Goal: Information Seeking & Learning: Learn about a topic

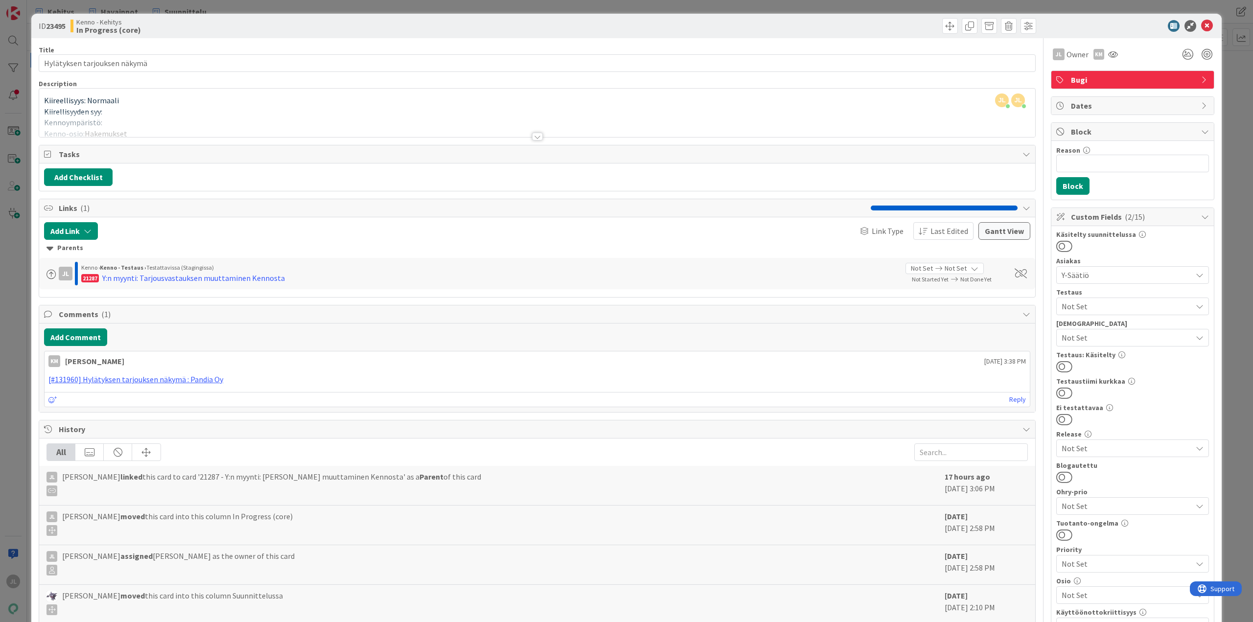
click at [300, 127] on div at bounding box center [537, 124] width 996 height 25
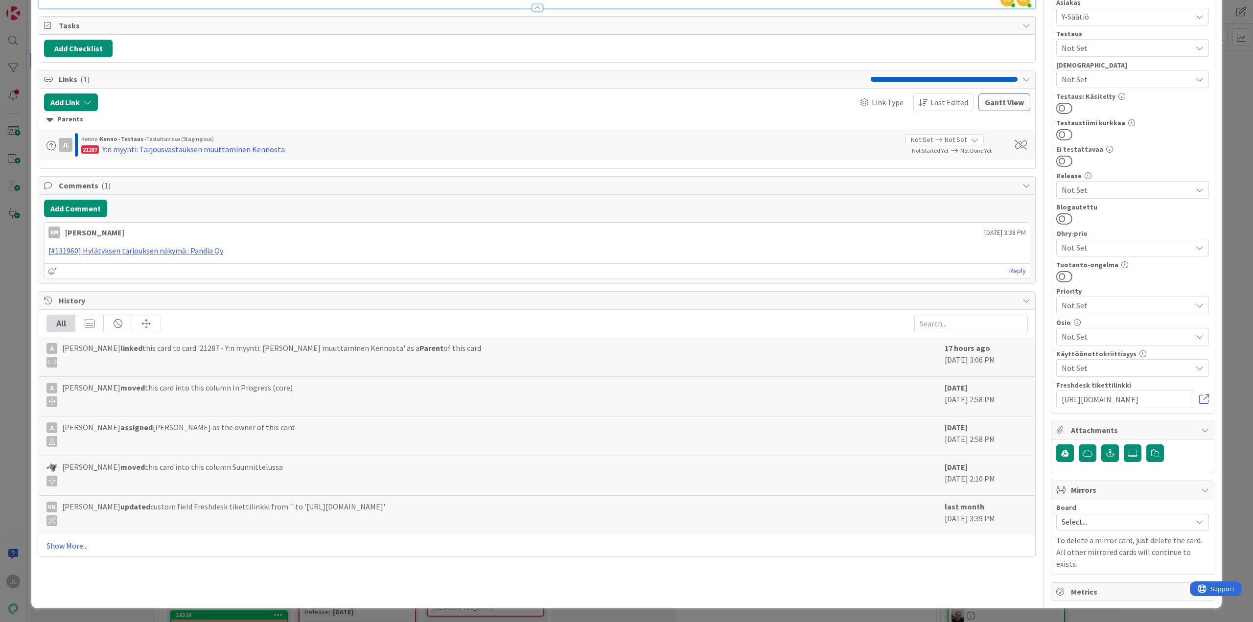
scroll to position [431, 0]
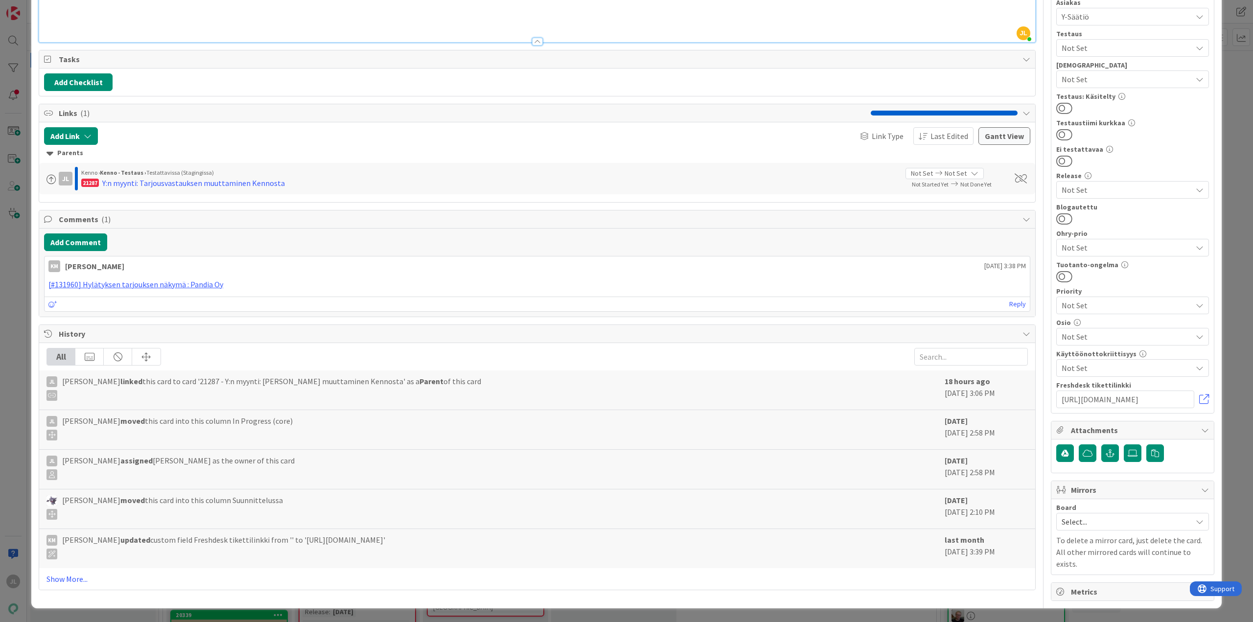
click at [164, 32] on p at bounding box center [537, 26] width 986 height 11
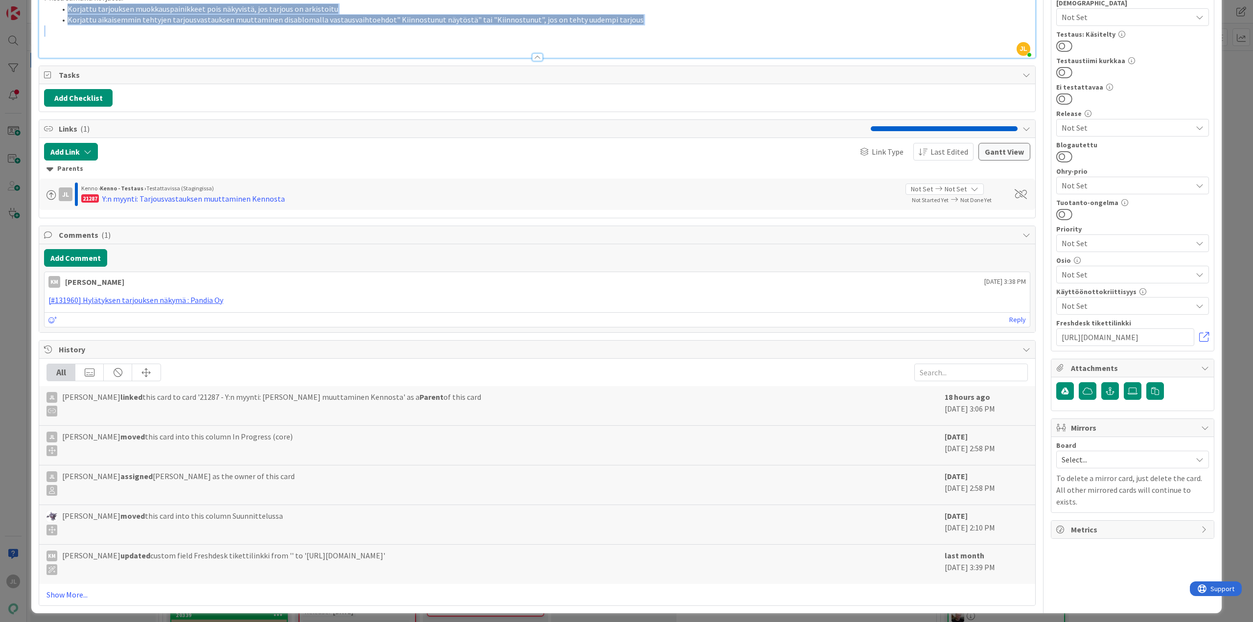
drag, startPoint x: 671, startPoint y: 489, endPoint x: 35, endPoint y: 465, distance: 636.2
click at [35, 465] on div "ID 23495 Kenno - Kehitys In Progress (core) Title 28 / 128 Hylätyksen tarjoukse…" at bounding box center [626, 153] width 1190 height 920
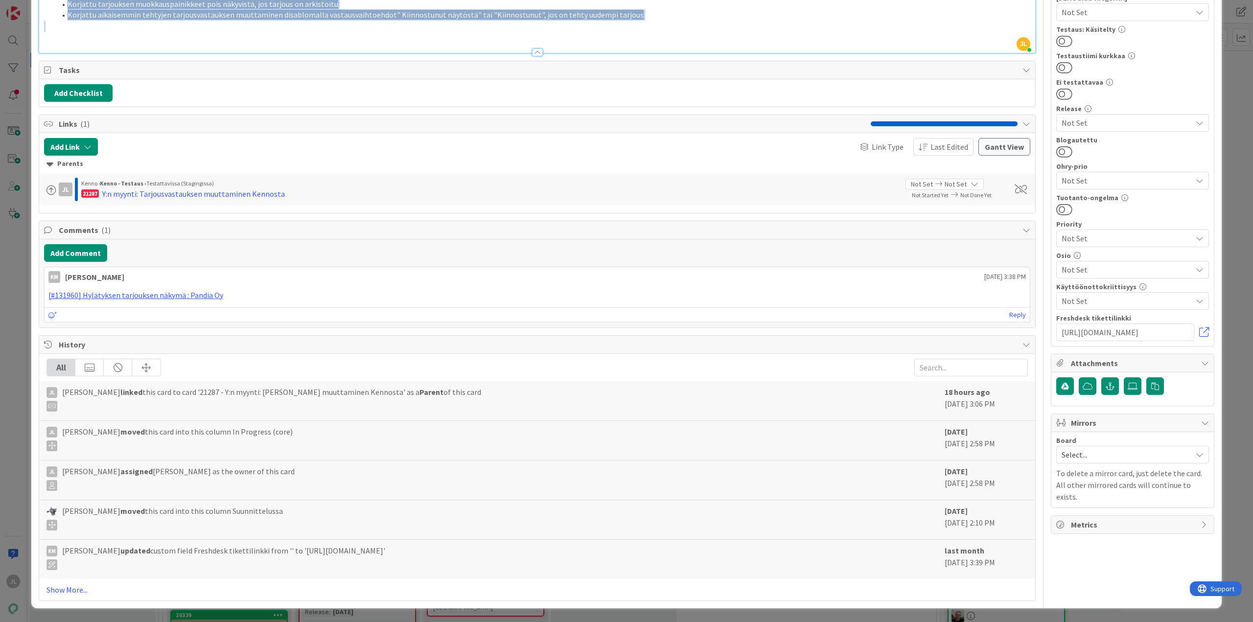
scroll to position [538, 0]
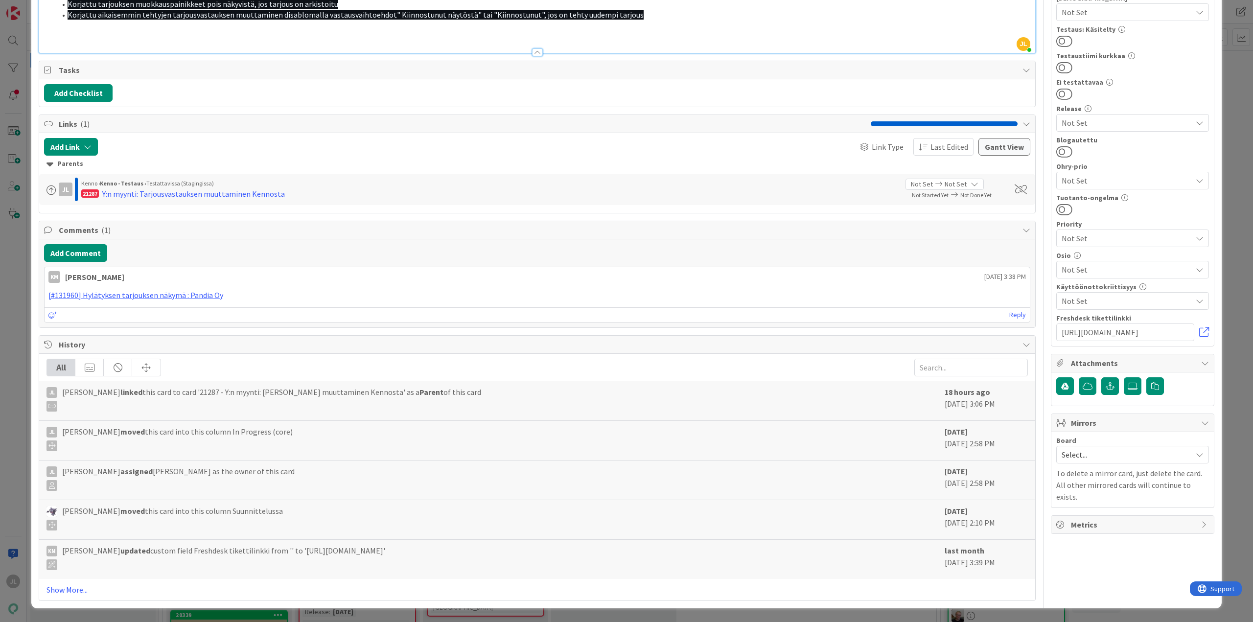
click at [437, 43] on p at bounding box center [537, 37] width 986 height 11
click at [79, 43] on p at bounding box center [537, 37] width 986 height 11
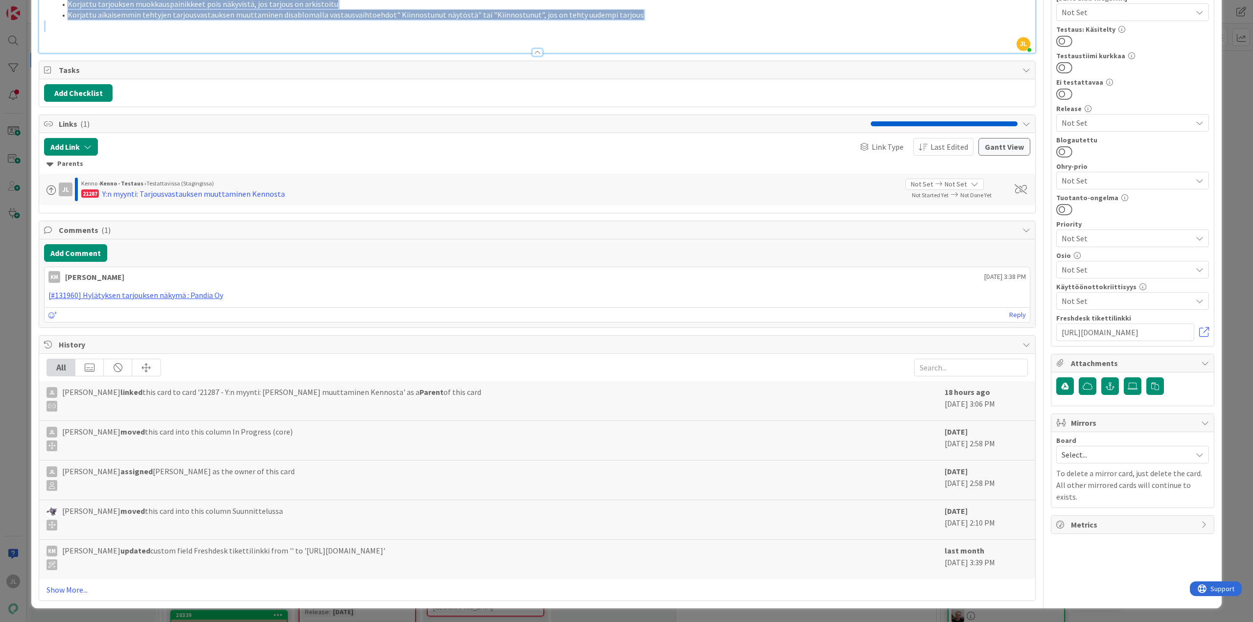
drag, startPoint x: 668, startPoint y: 276, endPoint x: 18, endPoint y: 250, distance: 650.5
click at [18, 250] on div "ID 23495 Kenno - Kehitys In Progress (core) Title 28 / 128 Hylätyksen tarjoukse…" at bounding box center [626, 311] width 1253 height 622
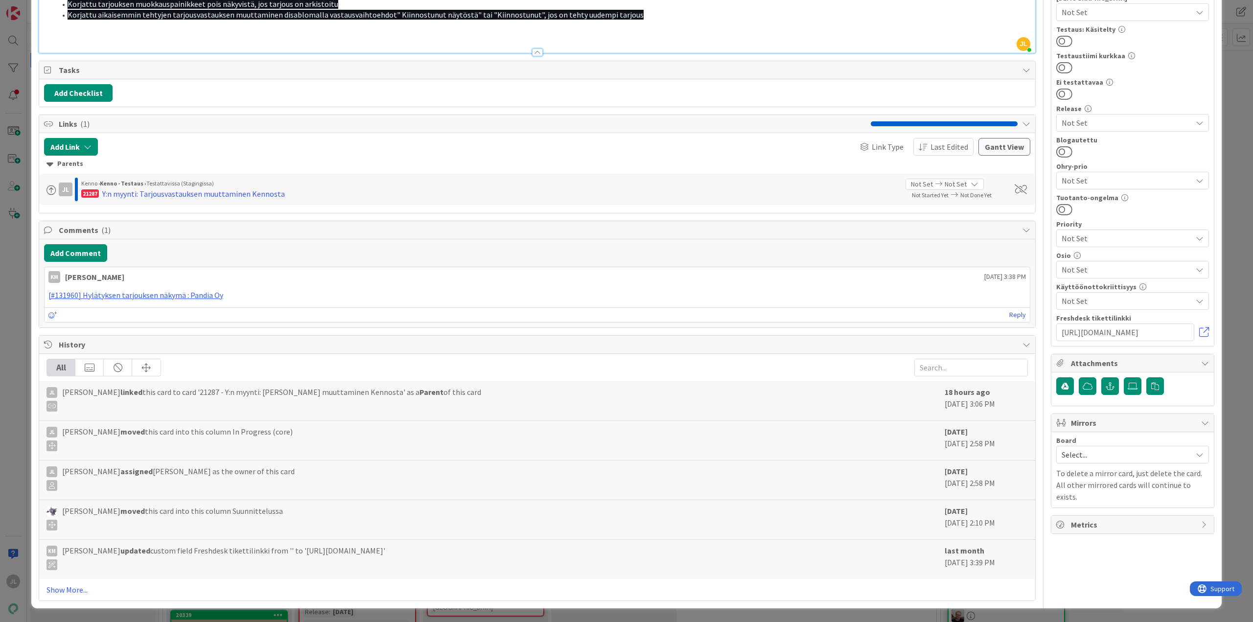
click at [96, 32] on p at bounding box center [537, 26] width 986 height 11
drag, startPoint x: 119, startPoint y: 281, endPoint x: 102, endPoint y: 272, distance: 19.5
click at [37, 250] on div "ID 23495 Kenno - Kehitys In Progress (core) Title 28 / 128 Hylätyksen tarjoukse…" at bounding box center [626, 148] width 1190 height 920
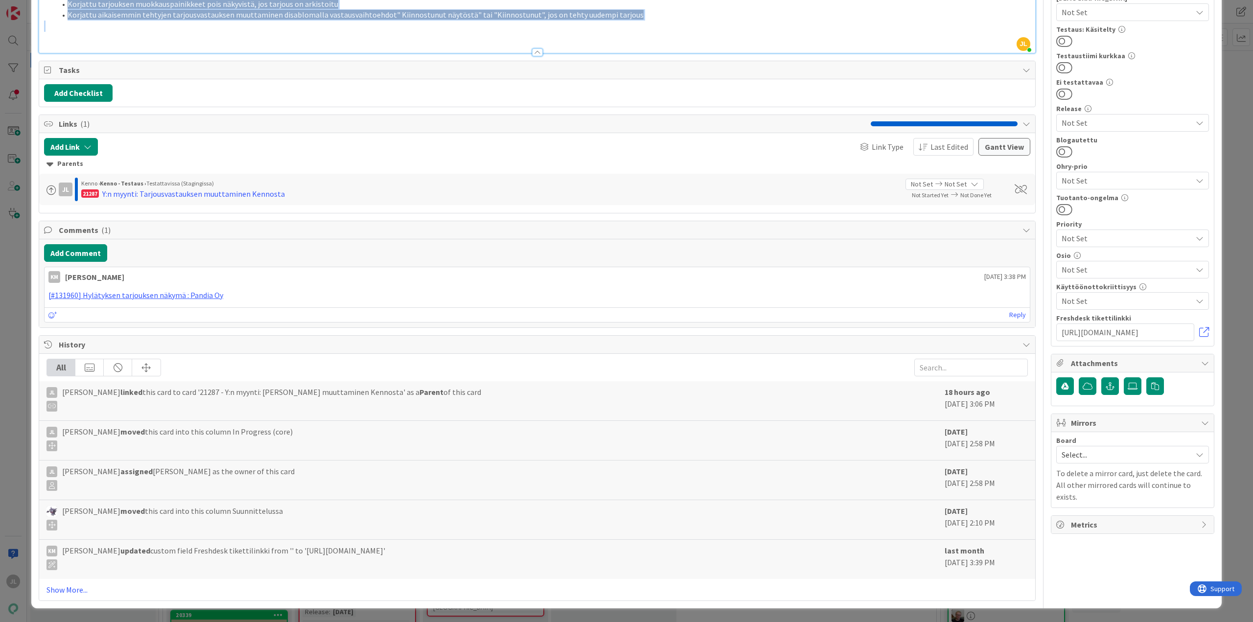
drag, startPoint x: 67, startPoint y: 271, endPoint x: 34, endPoint y: 248, distance: 39.9
click at [34, 248] on div "ID 23495 Kenno - Kehitys In Progress (core) Title 28 / 128 Hylätyksen tarjoukse…" at bounding box center [626, 148] width 1190 height 920
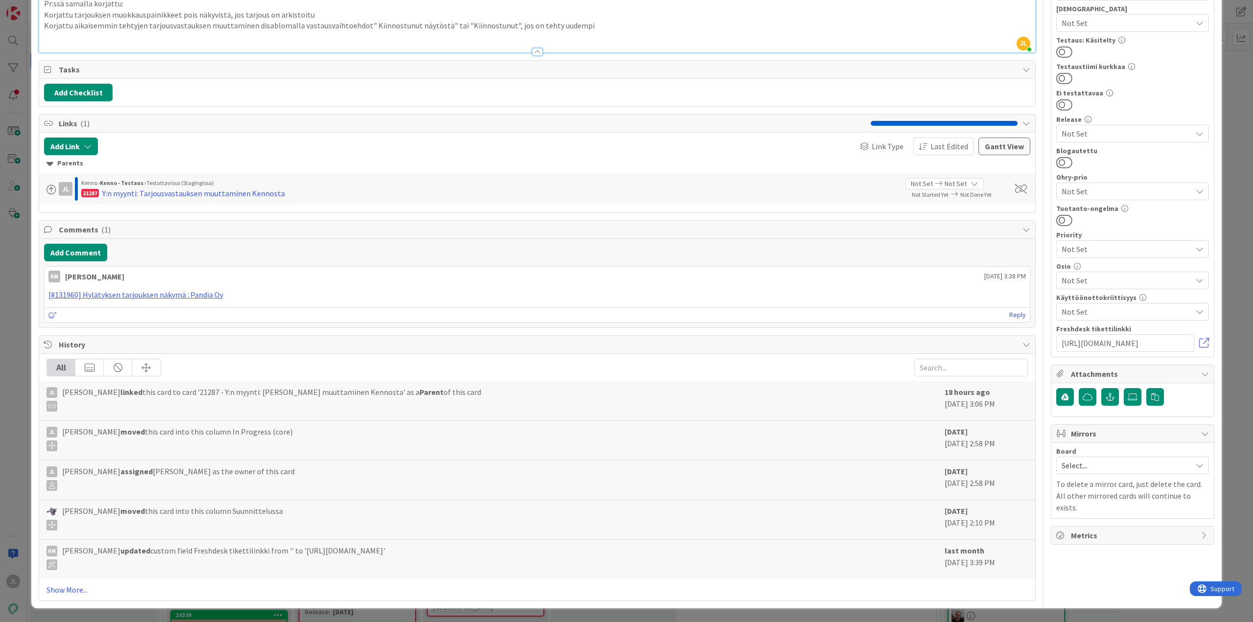
click at [66, 9] on p "Pr:ssä samalla korjattu:" at bounding box center [537, 3] width 986 height 11
drag, startPoint x: 77, startPoint y: 241, endPoint x: 40, endPoint y: 240, distance: 37.2
drag, startPoint x: 206, startPoint y: 232, endPoint x: 187, endPoint y: 241, distance: 20.6
click at [35, 227] on div "ID 23495 Kenno - Kehitys In Progress (core) Title 28 / 128 Hylätyksen tarjoukse…" at bounding box center [626, 153] width 1190 height 909
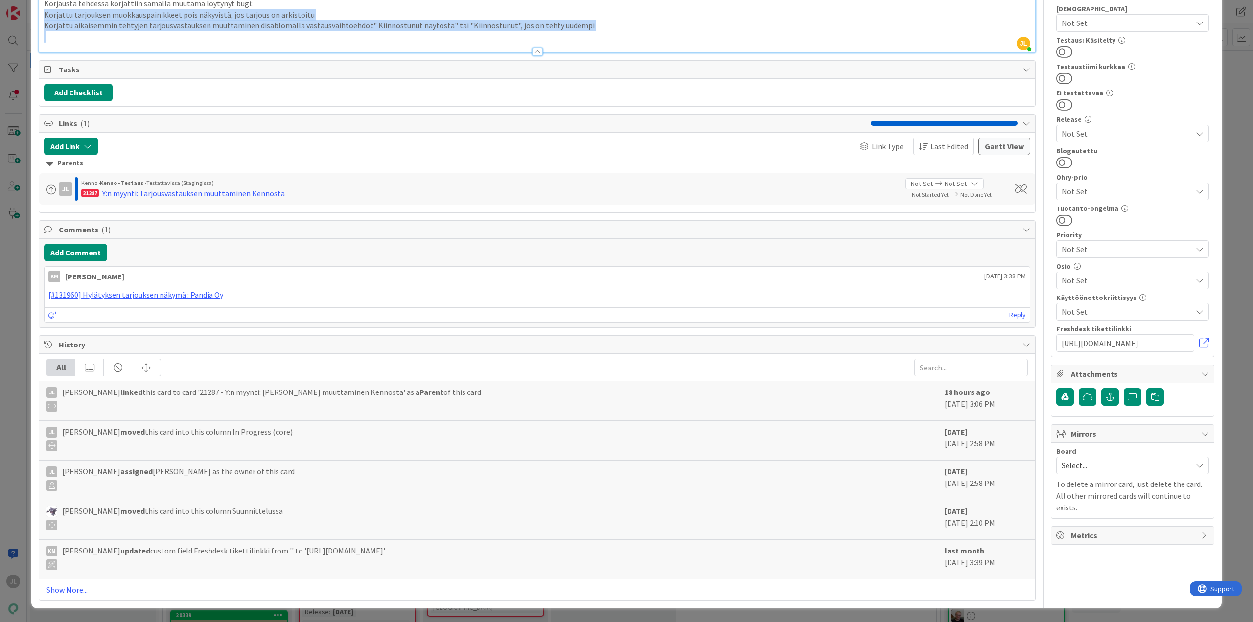
drag, startPoint x: 602, startPoint y: 269, endPoint x: 42, endPoint y: 253, distance: 560.6
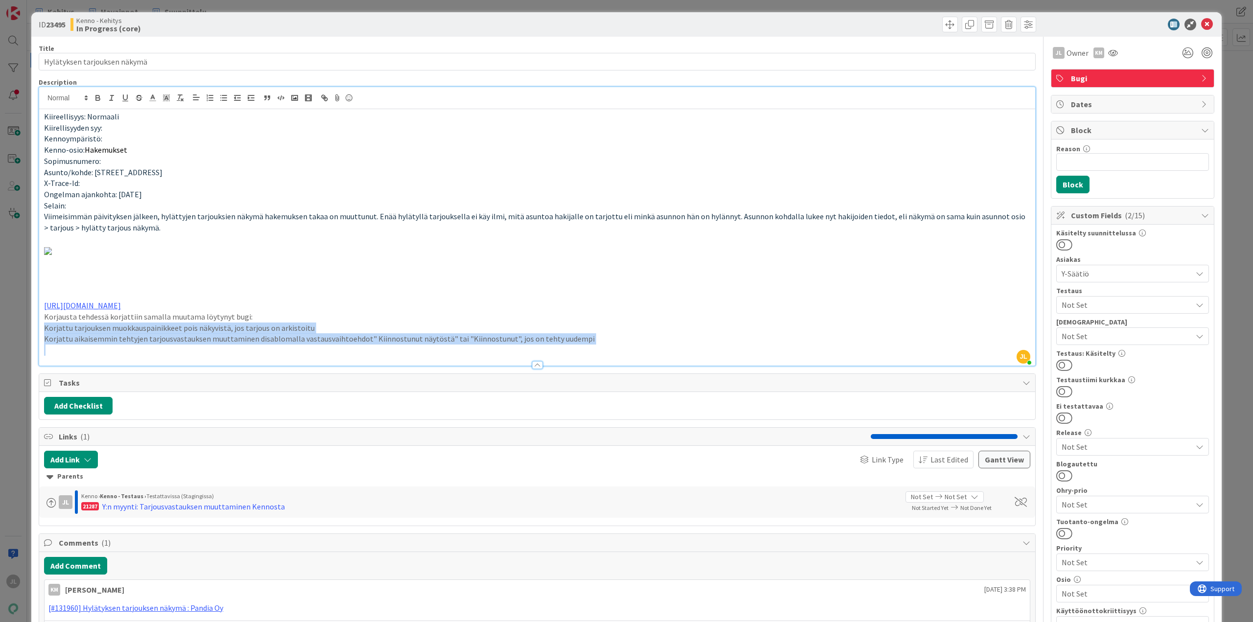
scroll to position [0, 0]
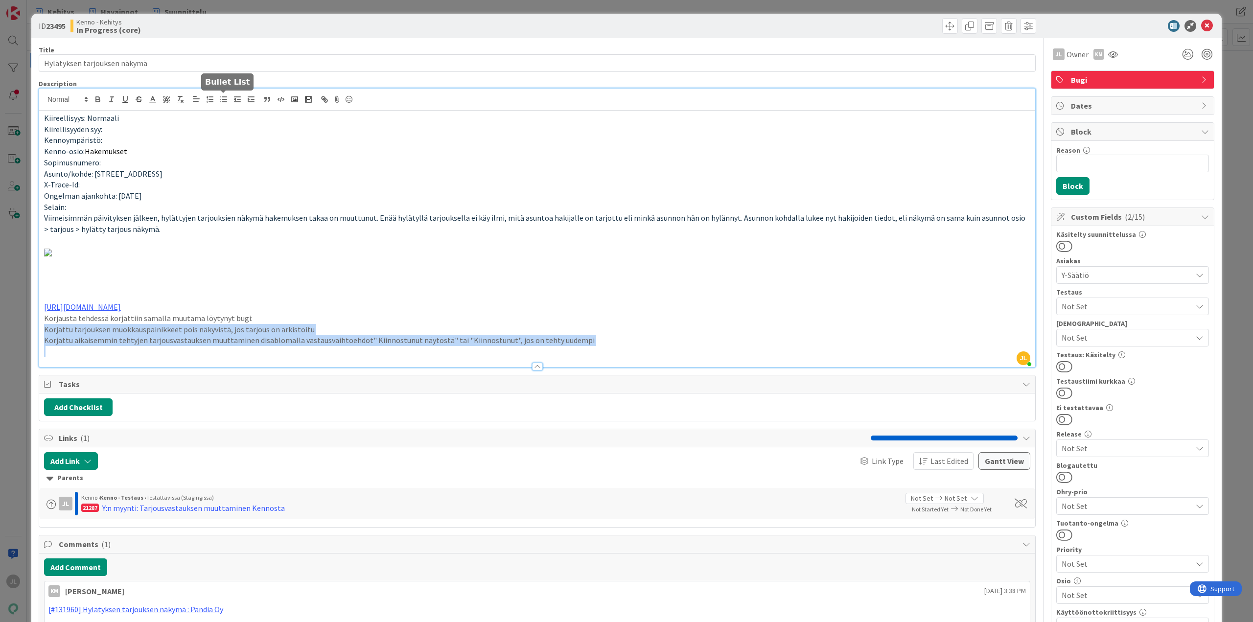
click at [225, 100] on icon "button" at bounding box center [223, 99] width 9 height 9
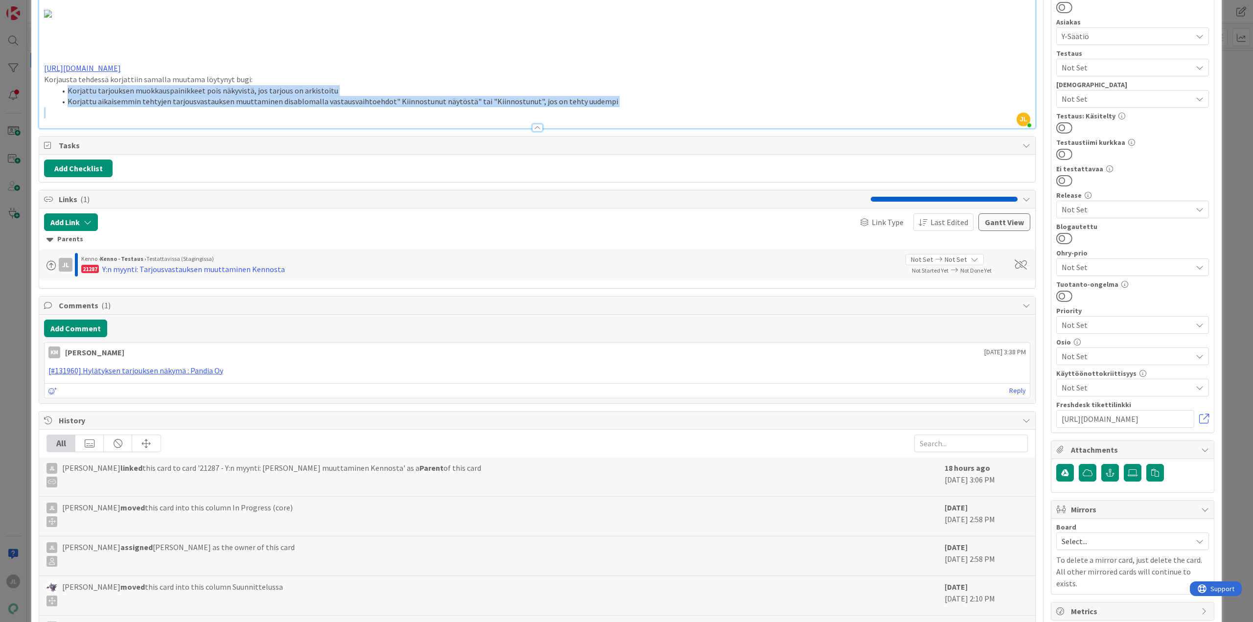
scroll to position [430, 0]
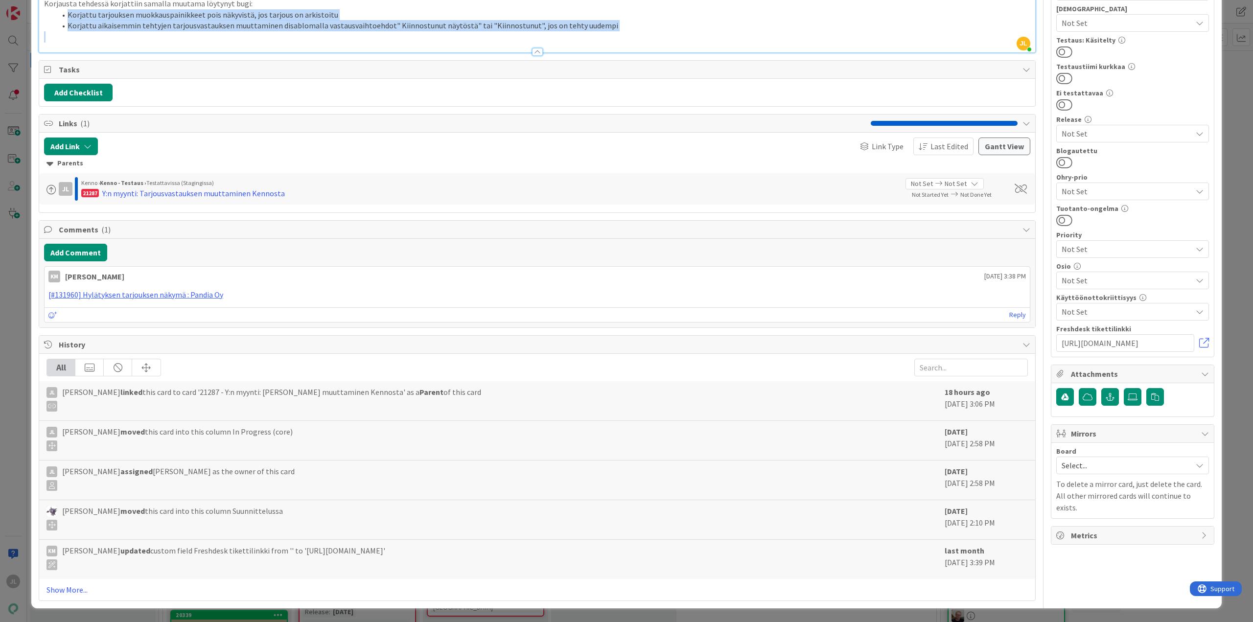
click at [325, 21] on li "Korjattu tarjouksen muokkauspainikkeet pois näkyvistä, jos tarjous on arkistoitu" at bounding box center [543, 14] width 974 height 11
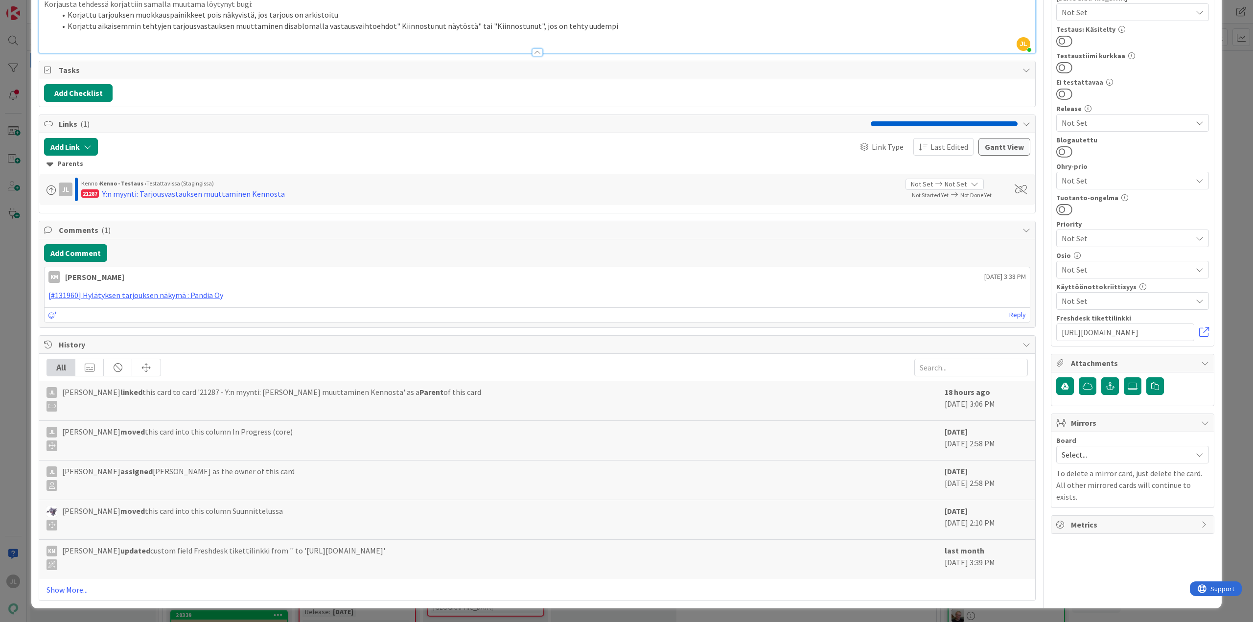
drag, startPoint x: 221, startPoint y: 341, endPoint x: 40, endPoint y: 330, distance: 181.9
copy div "[URL][DOMAIN_NAME]"
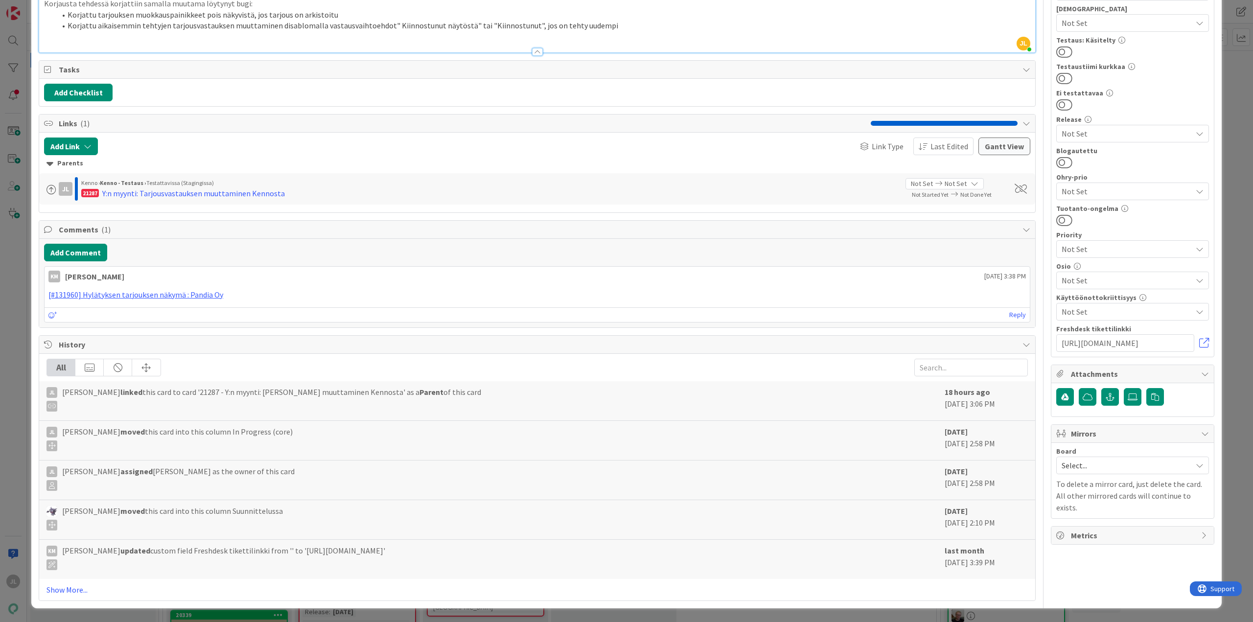
click at [69, 52] on div at bounding box center [537, 47] width 996 height 10
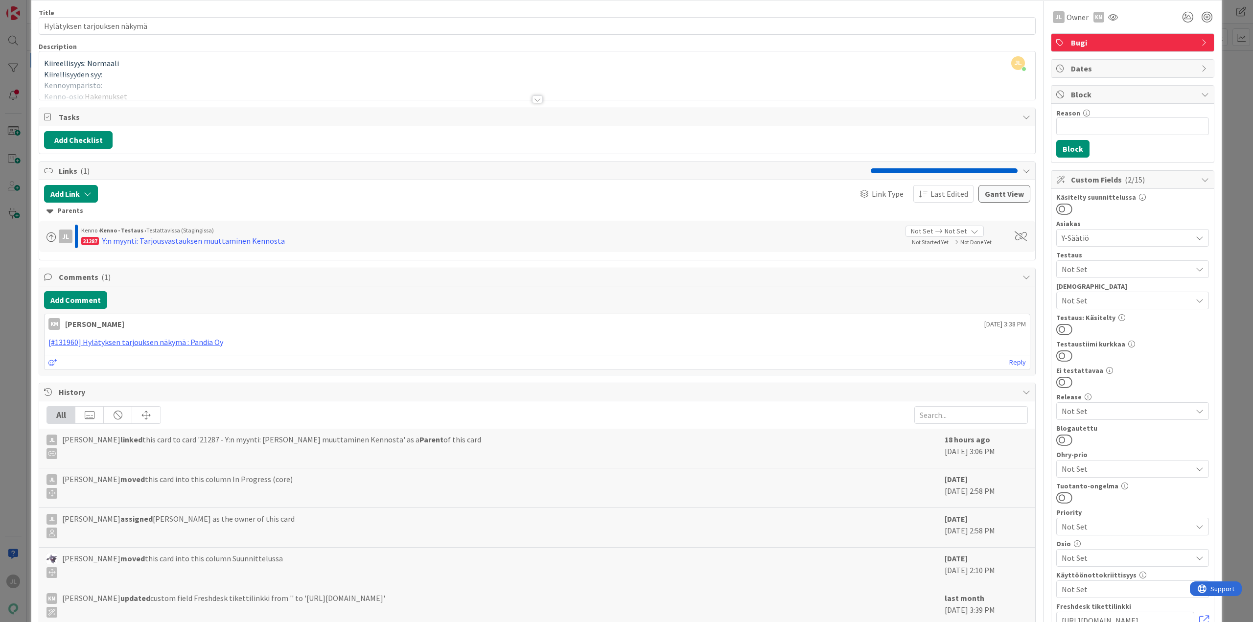
scroll to position [0, 0]
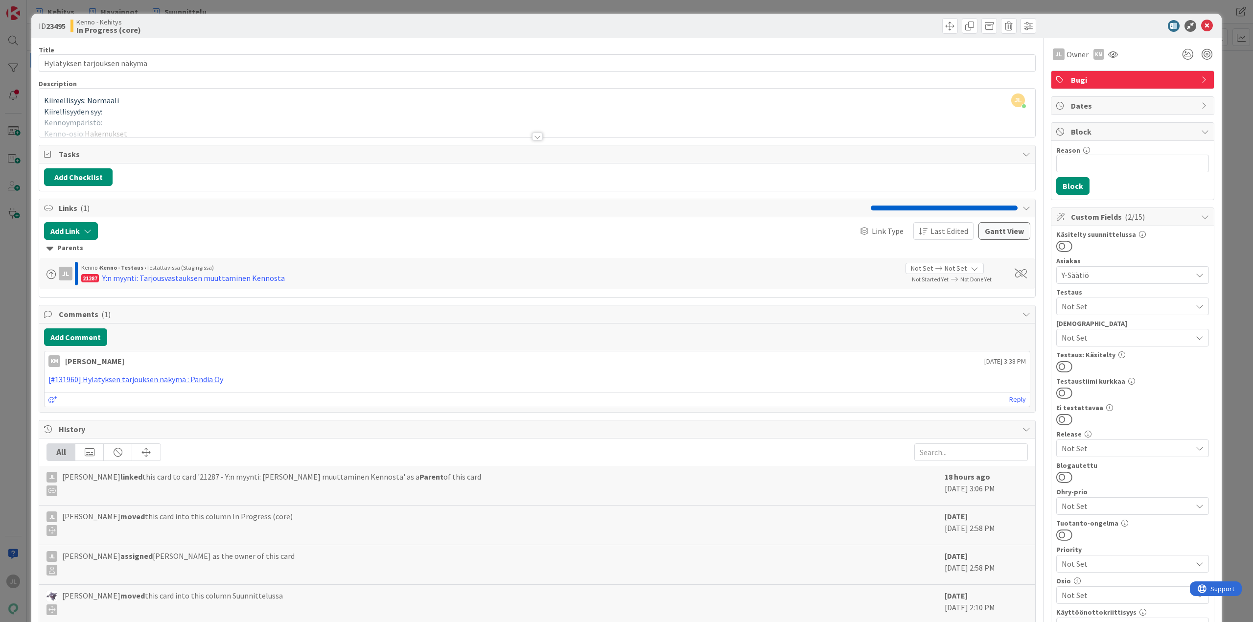
click at [143, 119] on div at bounding box center [537, 124] width 996 height 25
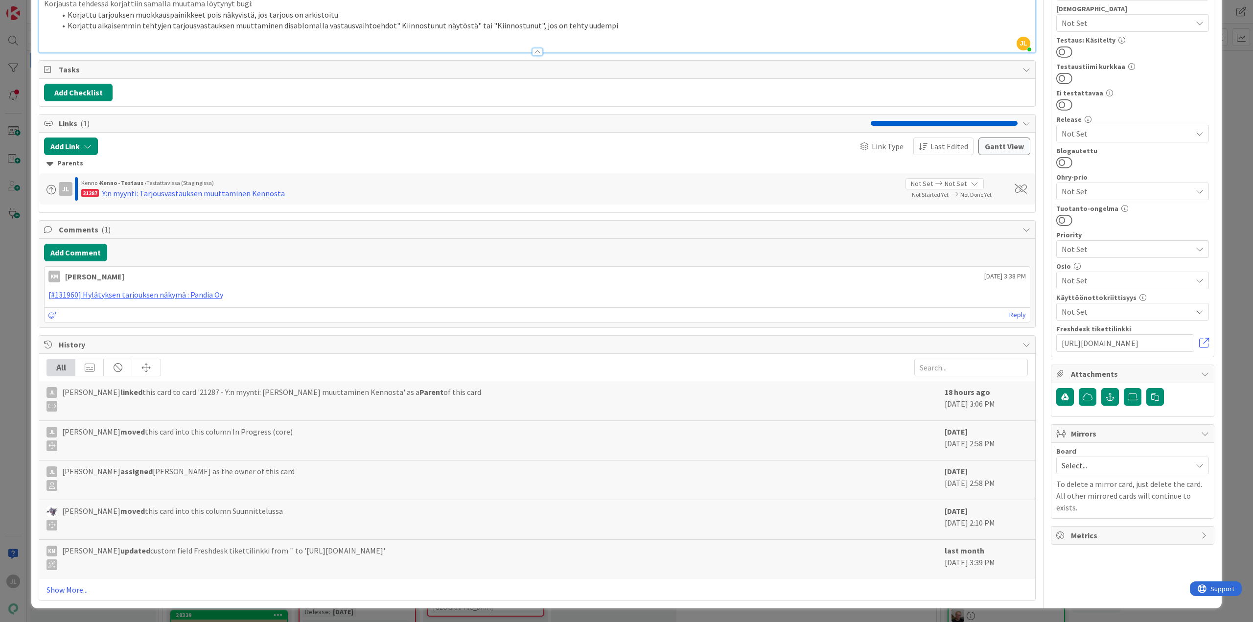
scroll to position [392, 0]
click at [621, 31] on li "Korjattu aikaisemmin tehtyjen tarjousvastauksen muuttaminen disablomalla vastau…" at bounding box center [543, 25] width 974 height 11
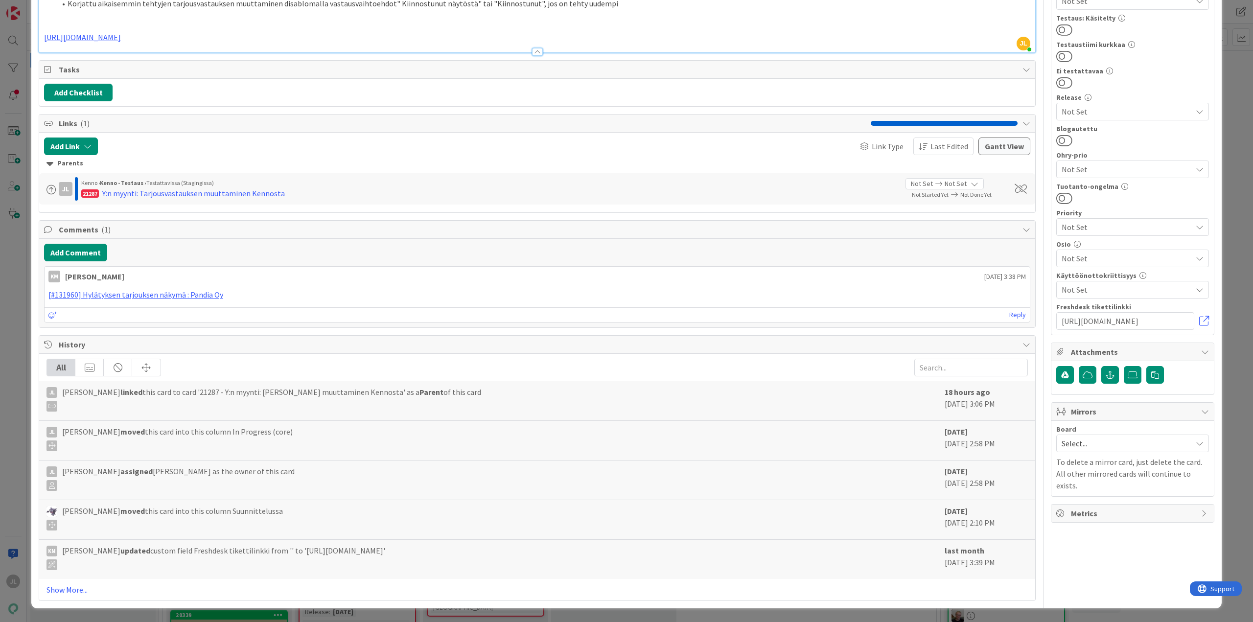
click at [631, 9] on li "Korjattu aikaisemmin tehtyjen tarjousvastauksen muuttaminen disablomalla vastau…" at bounding box center [543, 3] width 974 height 11
click at [650, 9] on li "Korjattu aikaisemmin tehtyjen tarjousvastauksen muuttaminen disablomalla vastau…" at bounding box center [543, 3] width 974 height 11
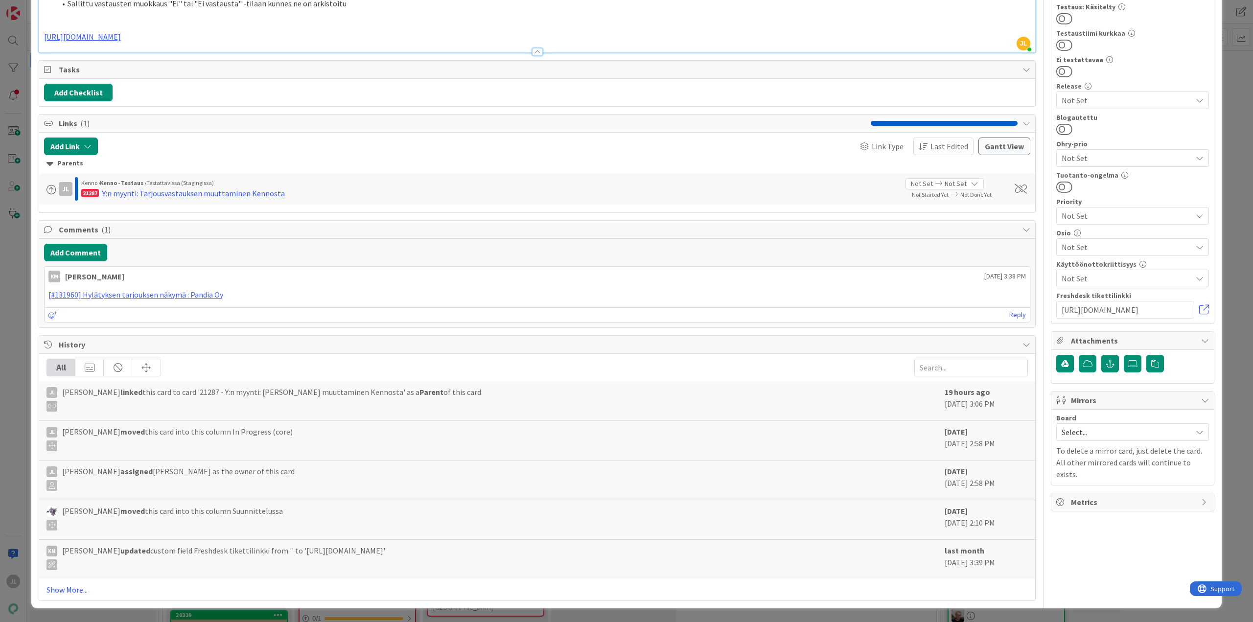
drag, startPoint x: 284, startPoint y: 422, endPoint x: 301, endPoint y: 417, distance: 17.3
click at [285, 9] on li "Sallittu vastausten muokkaus "Ei" tai "Ei vastausta" -tilaan kunnes ne on arkis…" at bounding box center [543, 3] width 974 height 11
click at [367, 9] on li "Sallittu vastausten muokkaus "Ei" tai "Ei vastausta" -tilaan kunnes tarjoukset …" at bounding box center [543, 3] width 974 height 11
click at [364, 9] on li "Sallittu vastausten muokkaus "Ei" tai "Ei vastausta" -tilaan kunnes tarjoukset …" at bounding box center [543, 3] width 974 height 11
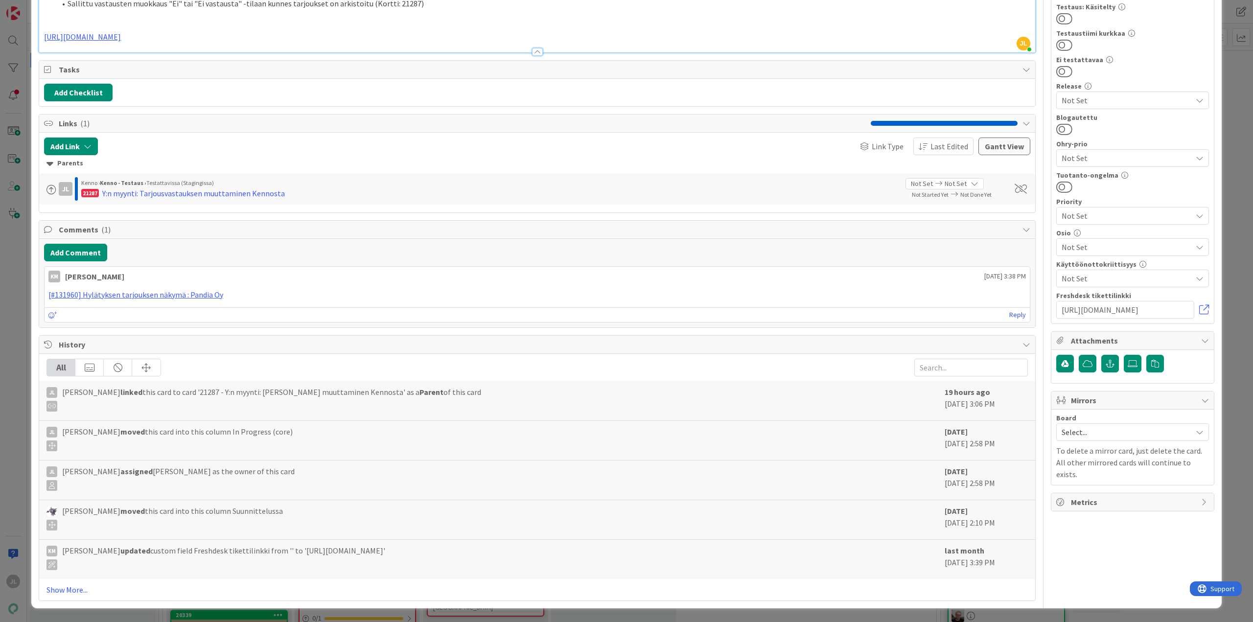
scroll to position [636, 0]
click at [253, 199] on div "Y:n myynti: Tarjousvastauksen muuttaminen Kennosta" at bounding box center [193, 193] width 183 height 12
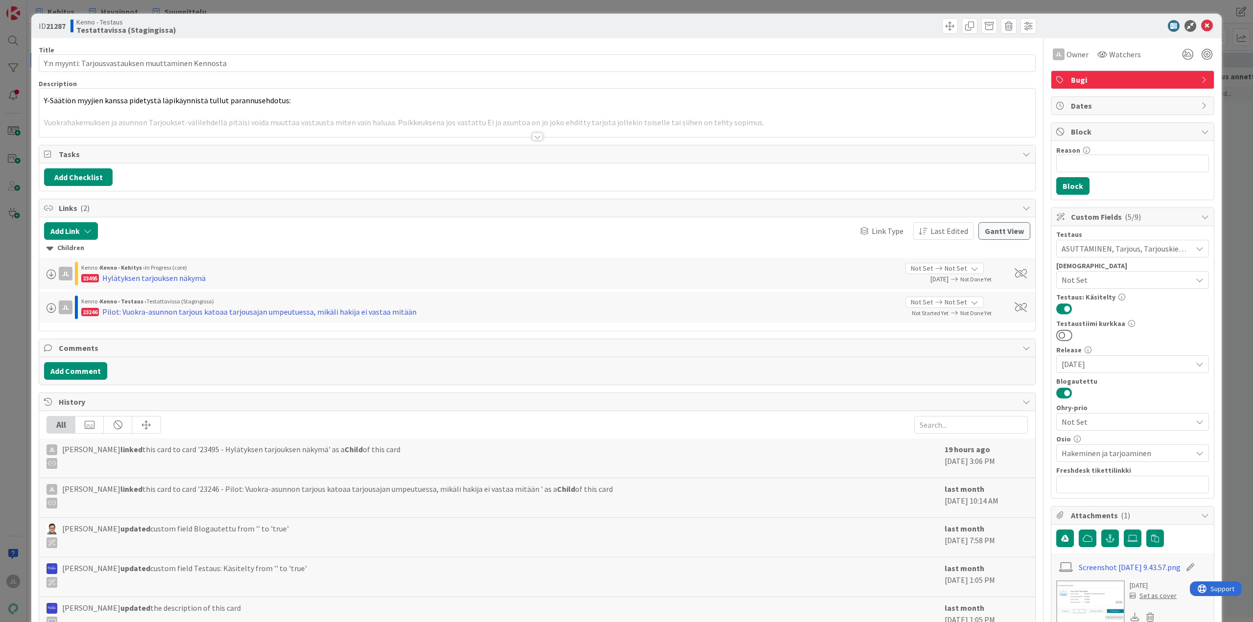
click at [356, 118] on div at bounding box center [537, 124] width 996 height 25
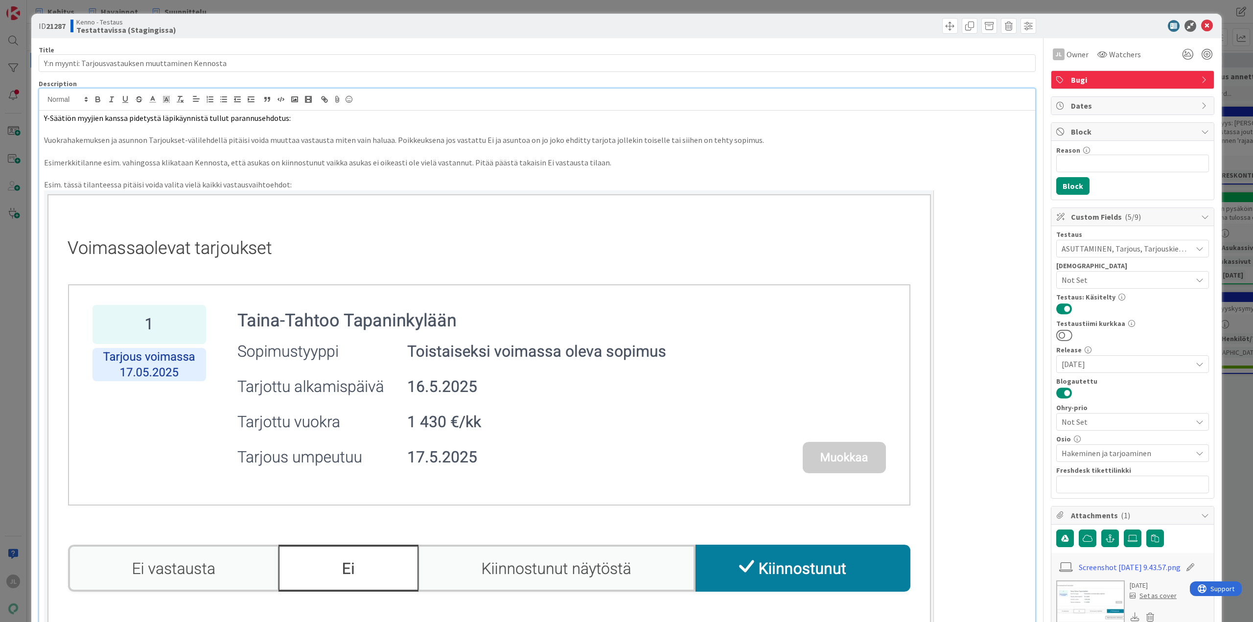
click at [53, 24] on b "21287" at bounding box center [56, 26] width 20 height 10
copy b "21287"
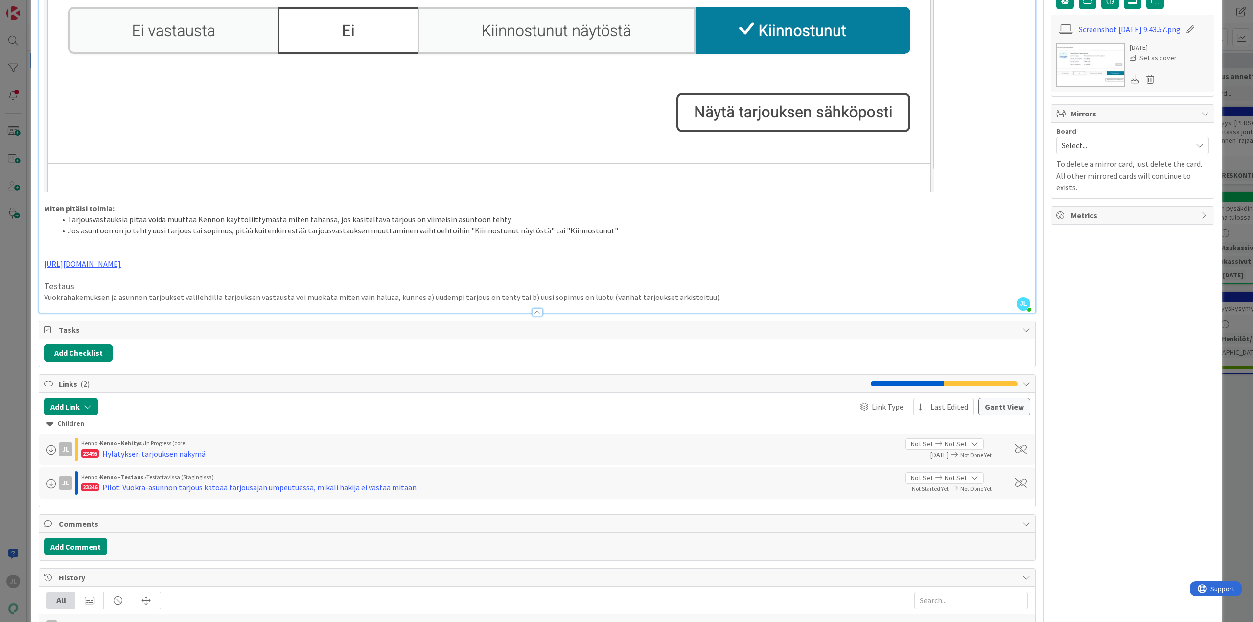
scroll to position [587, 0]
